Goal: Transaction & Acquisition: Purchase product/service

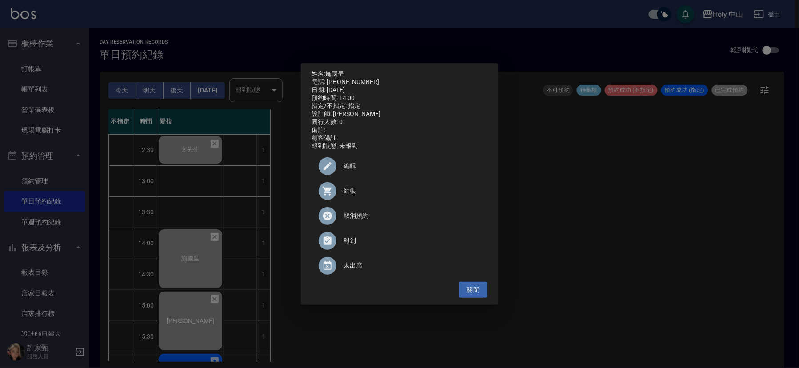
click at [666, 176] on div "姓名: 施國呈 電話: 0981680670 日期: 2025/09/18 預約時間: 14:00 指定/不指定: 指定 設計師: 愛拉 同行人數: 0 備註…" at bounding box center [399, 184] width 799 height 368
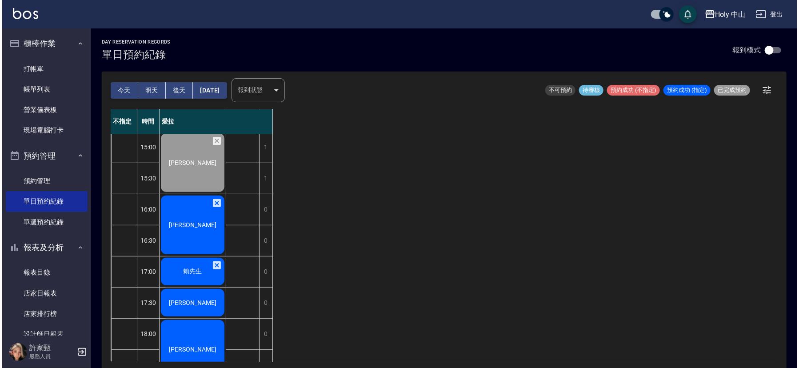
scroll to position [200, 0]
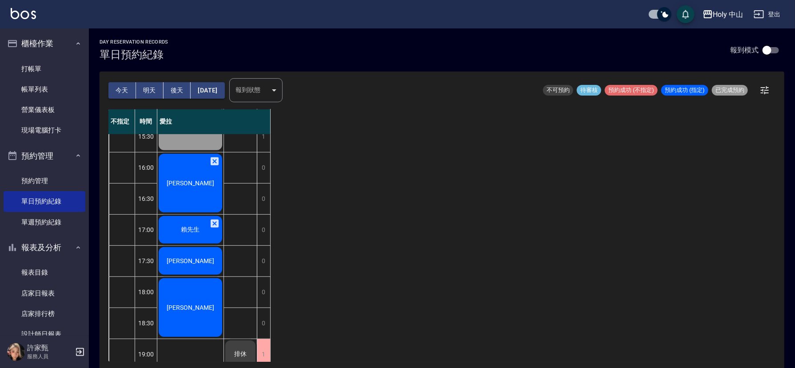
click at [199, 172] on div "[PERSON_NAME]" at bounding box center [190, 182] width 66 height 61
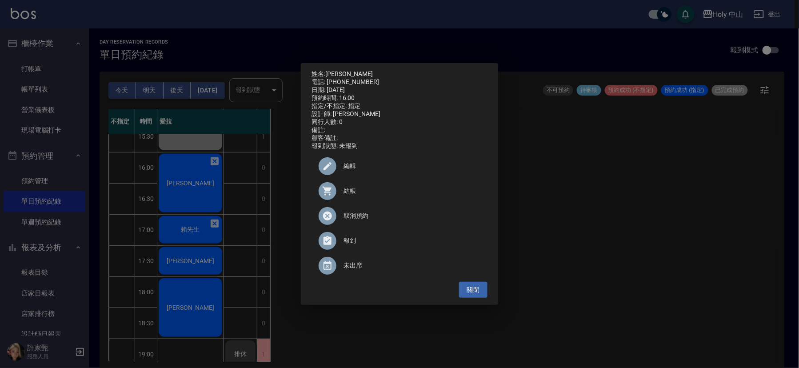
click at [353, 194] on span "結帳" at bounding box center [412, 190] width 137 height 9
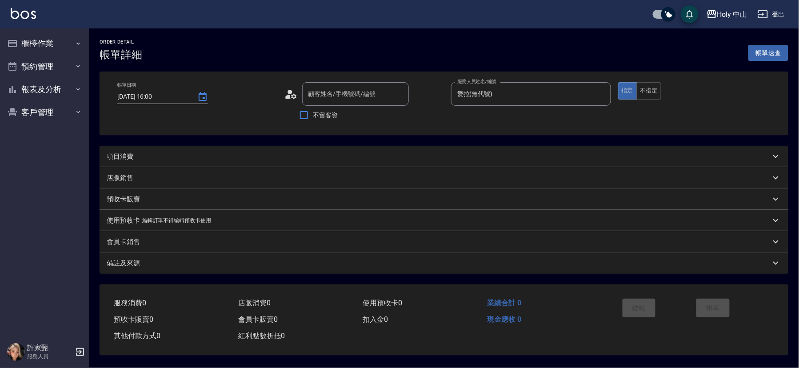
type input "[DATE] 16:00"
type input "愛拉(無代號)"
type input "[PERSON_NAME]/0956601703/null"
click at [231, 158] on div "項目消費" at bounding box center [437, 156] width 660 height 9
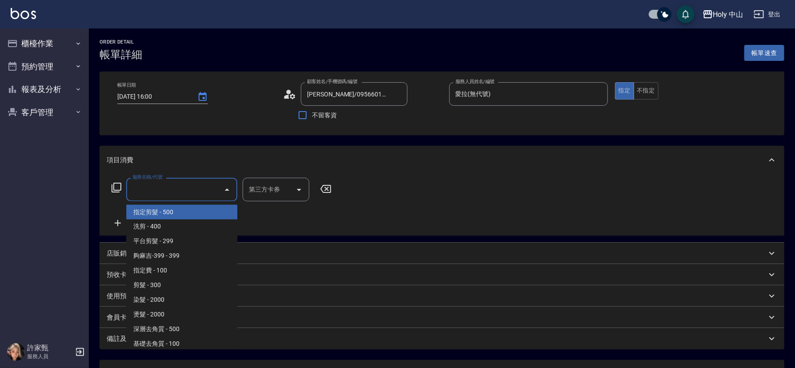
click at [175, 186] on input "服務名稱/代號" at bounding box center [175, 190] width 90 height 16
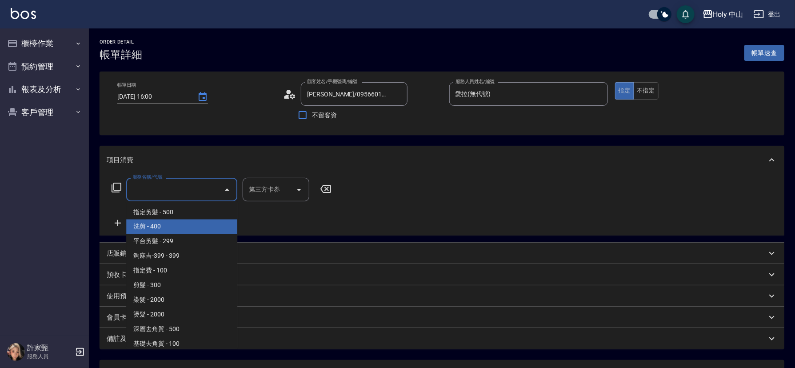
click at [162, 227] on span "洗剪 - 400" at bounding box center [181, 227] width 111 height 15
type input "洗剪(3)"
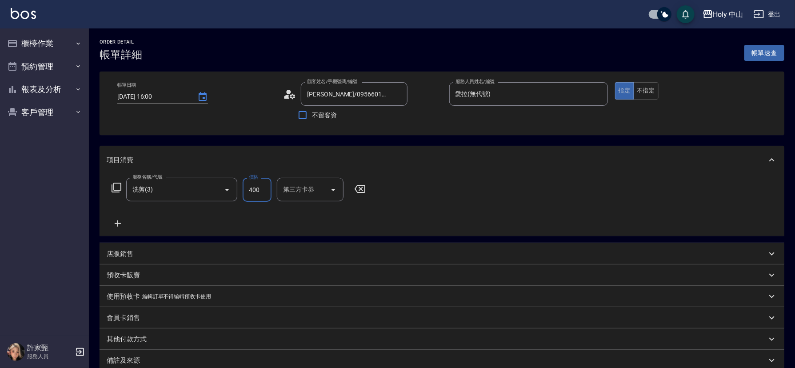
click at [261, 194] on input "400" at bounding box center [257, 190] width 29 height 24
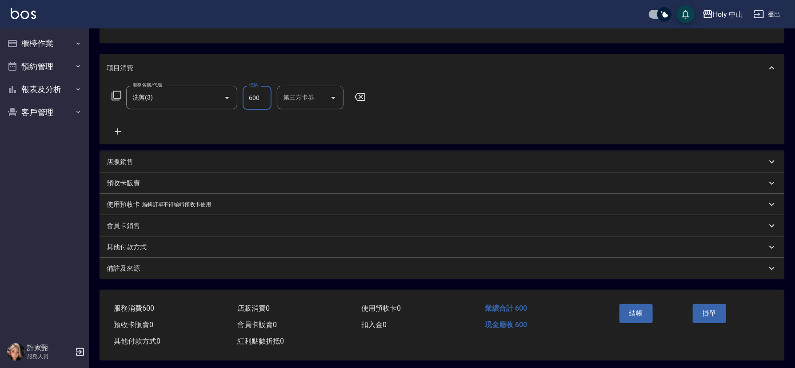
scroll to position [98, 0]
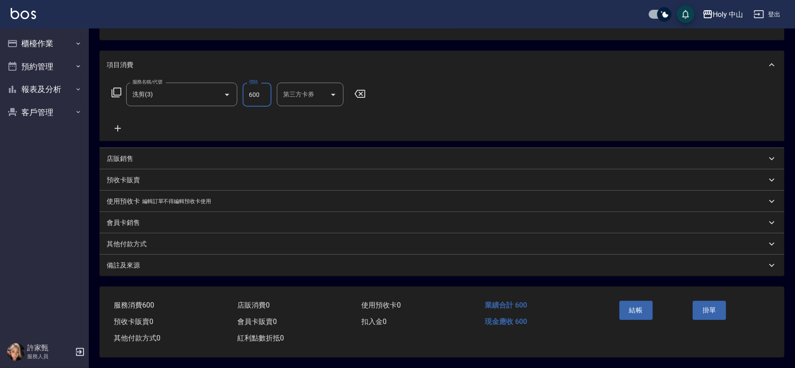
type input "600"
click at [314, 261] on div "備註及來源" at bounding box center [437, 265] width 660 height 9
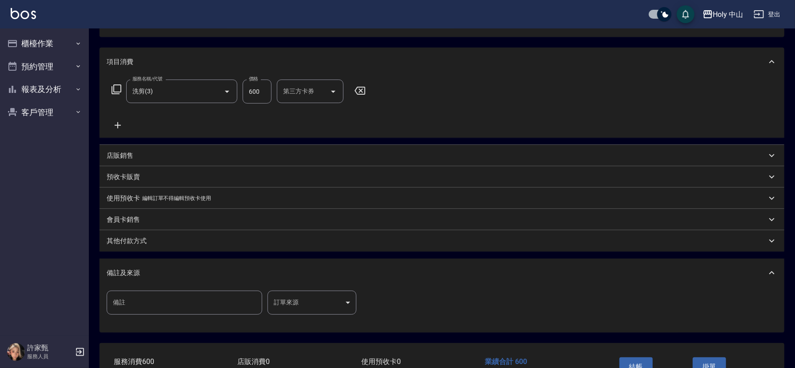
click at [321, 303] on body "Holy 中山 登出 櫃檯作業 打帳單 帳單列表 營業儀表板 現場電腦打卡 預約管理 預約管理 單日預約紀錄 單週預約紀錄 報表及分析 報表目錄 店家日報表 …" at bounding box center [397, 163] width 795 height 523
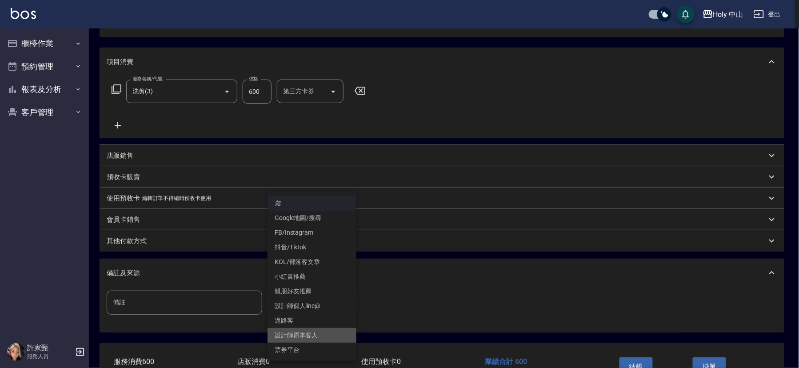
click at [307, 337] on li "設計師原本客人" at bounding box center [312, 335] width 89 height 15
type input "設計師原本客人"
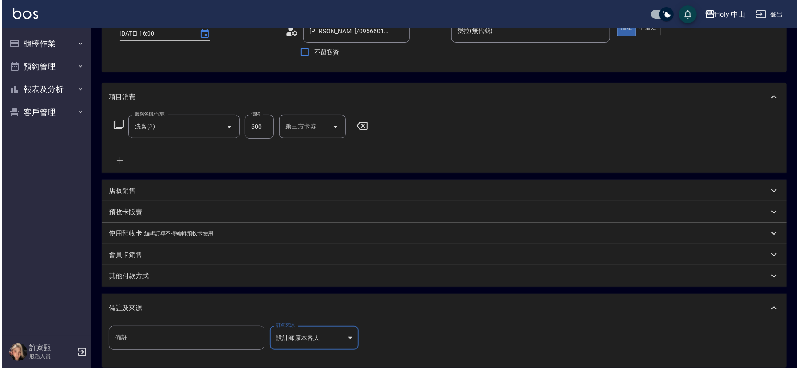
scroll to position [158, 0]
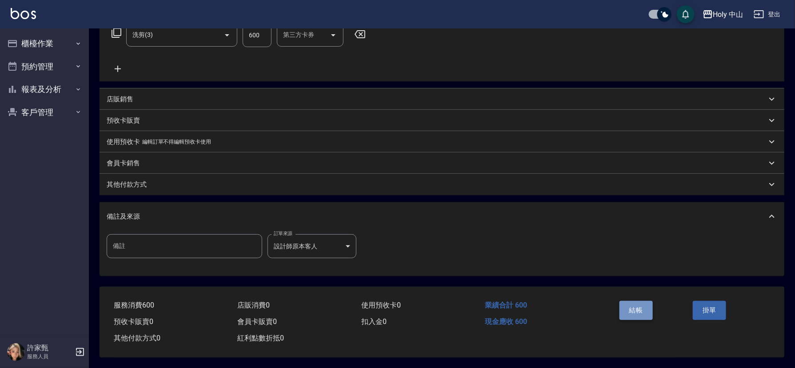
drag, startPoint x: 632, startPoint y: 304, endPoint x: 633, endPoint y: 309, distance: 5.4
click at [633, 309] on button "結帳" at bounding box center [636, 310] width 33 height 19
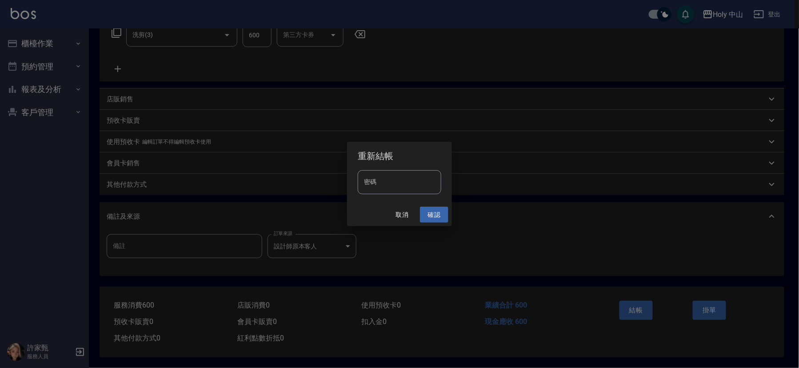
click at [434, 217] on button "確認" at bounding box center [434, 215] width 28 height 16
